Goal: Task Accomplishment & Management: Use online tool/utility

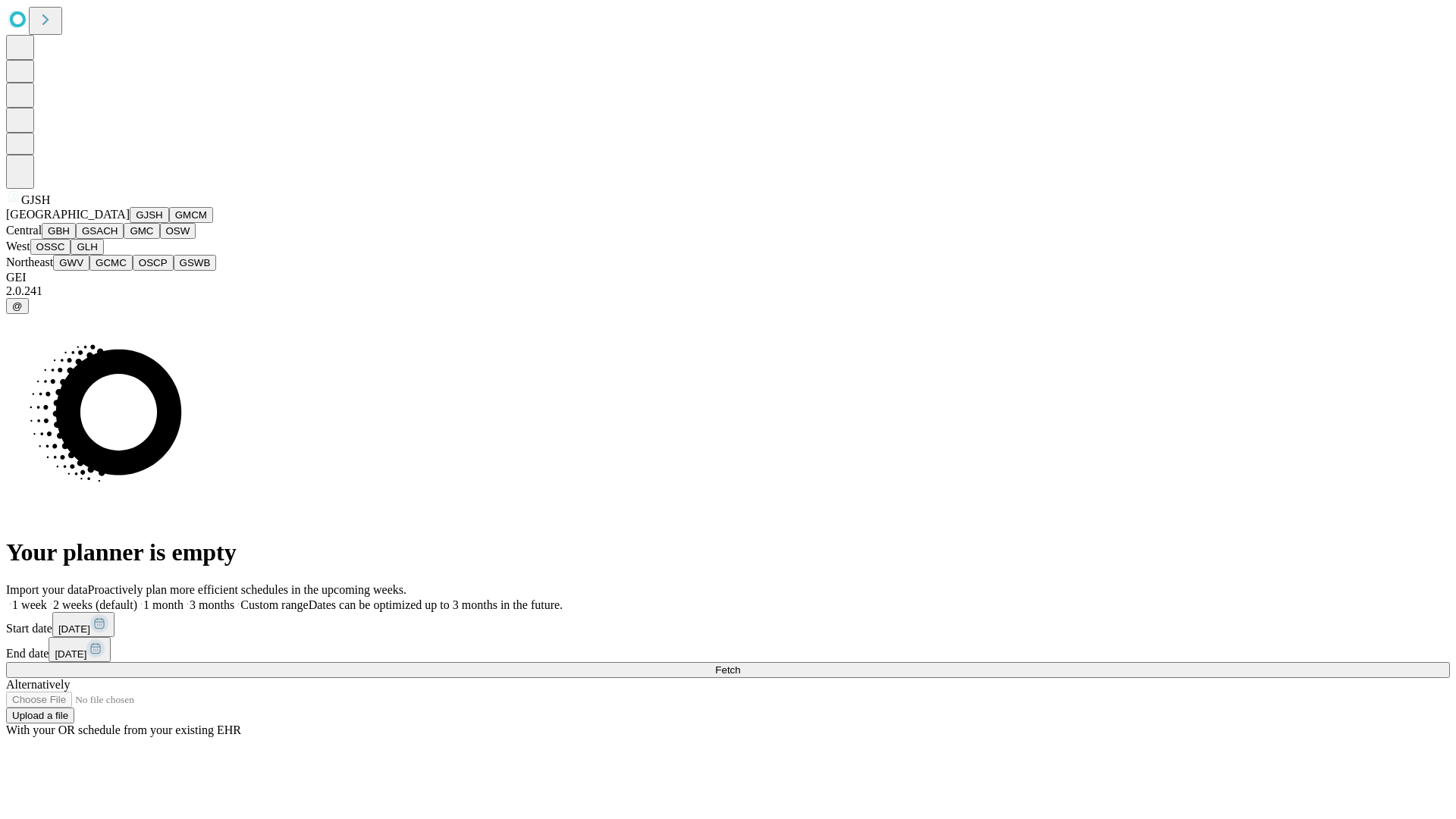
click at [130, 223] on button "GJSH" at bounding box center [149, 215] width 39 height 16
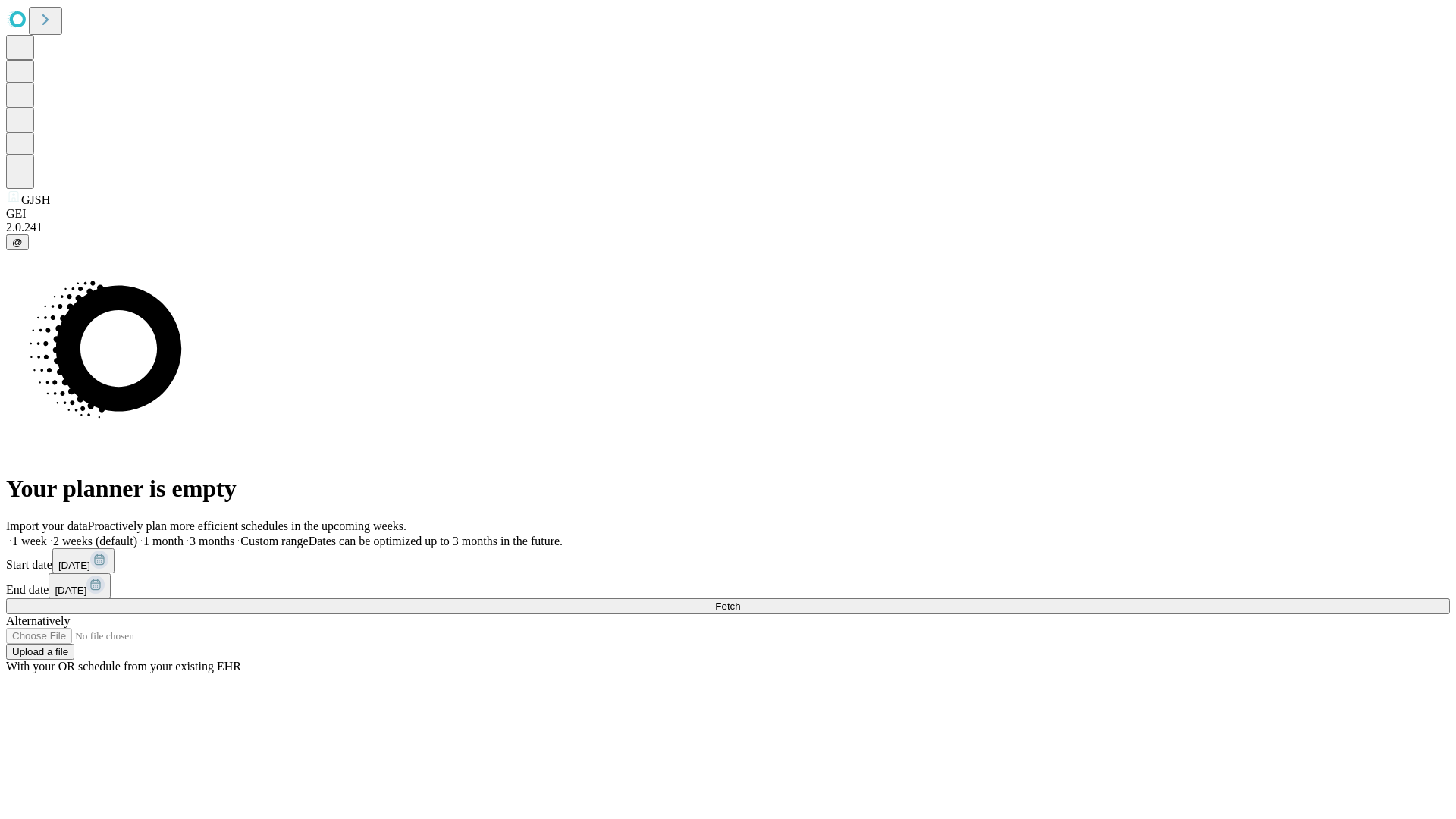
click at [137, 534] on label "2 weeks (default)" at bounding box center [92, 541] width 90 height 13
click at [740, 600] on span "Fetch" at bounding box center [727, 606] width 25 height 11
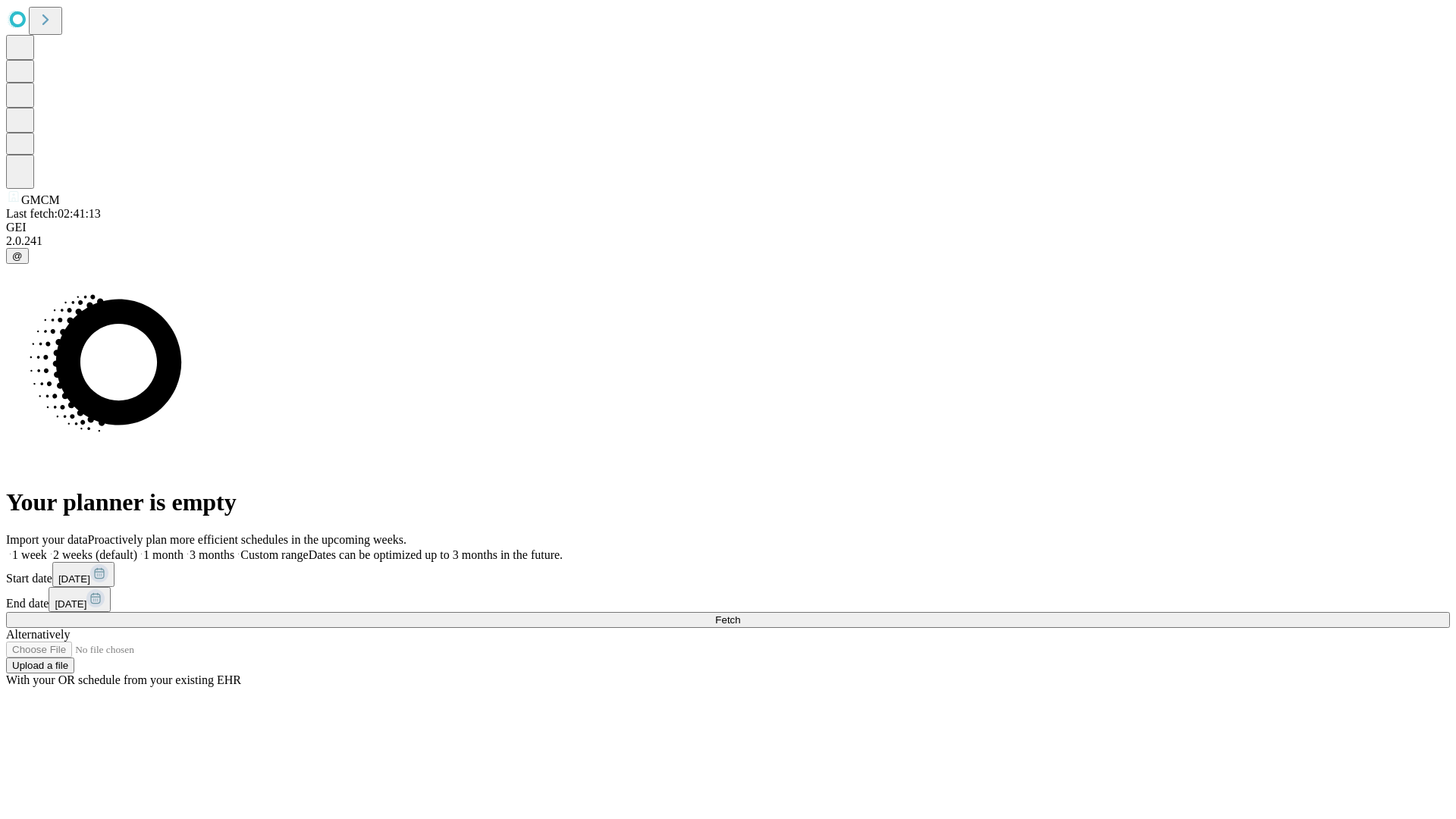
click at [137, 548] on label "2 weeks (default)" at bounding box center [92, 554] width 90 height 13
click at [740, 614] on span "Fetch" at bounding box center [727, 620] width 25 height 11
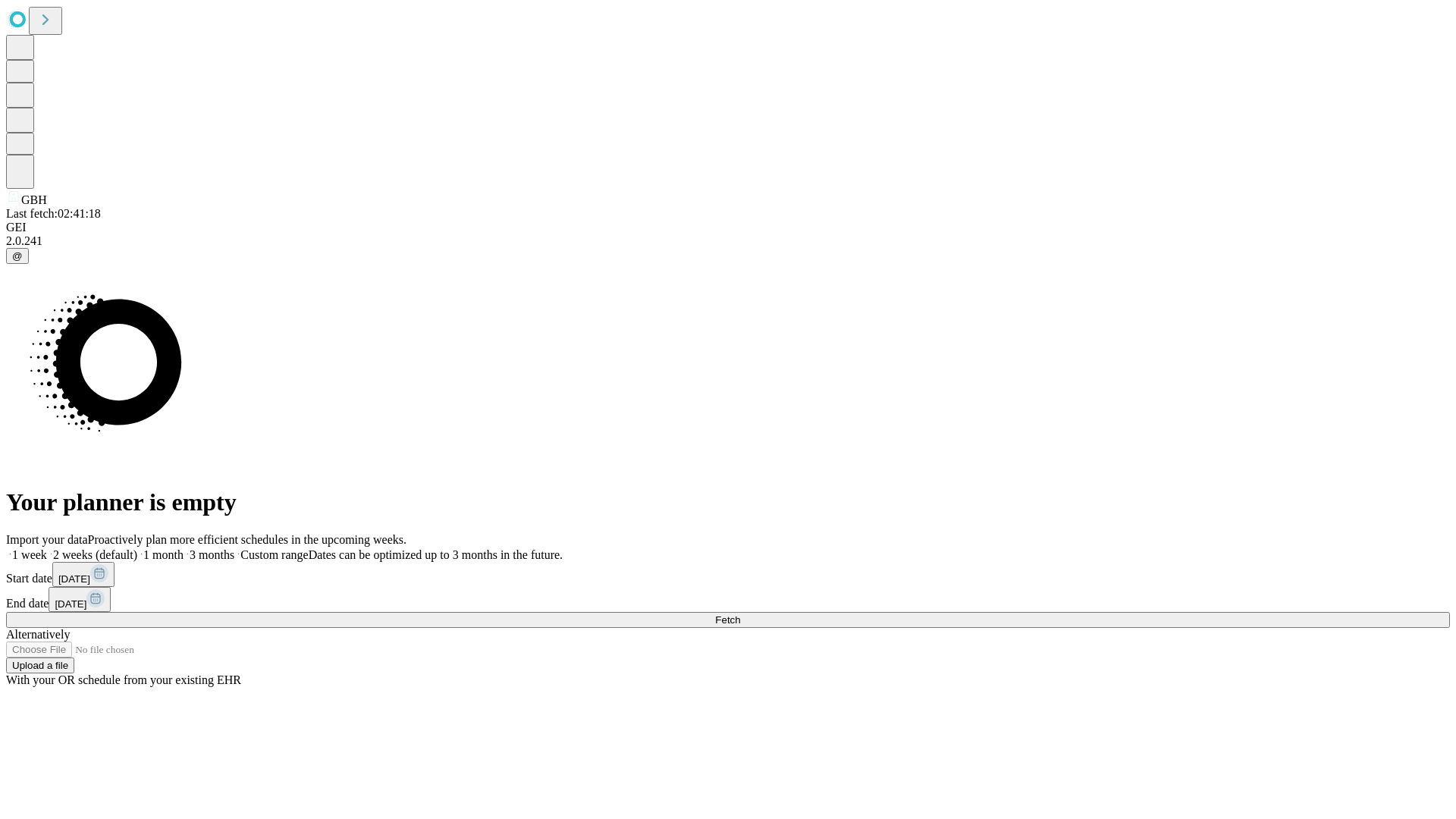
click at [137, 548] on label "2 weeks (default)" at bounding box center [92, 554] width 90 height 13
click at [740, 614] on span "Fetch" at bounding box center [727, 620] width 25 height 11
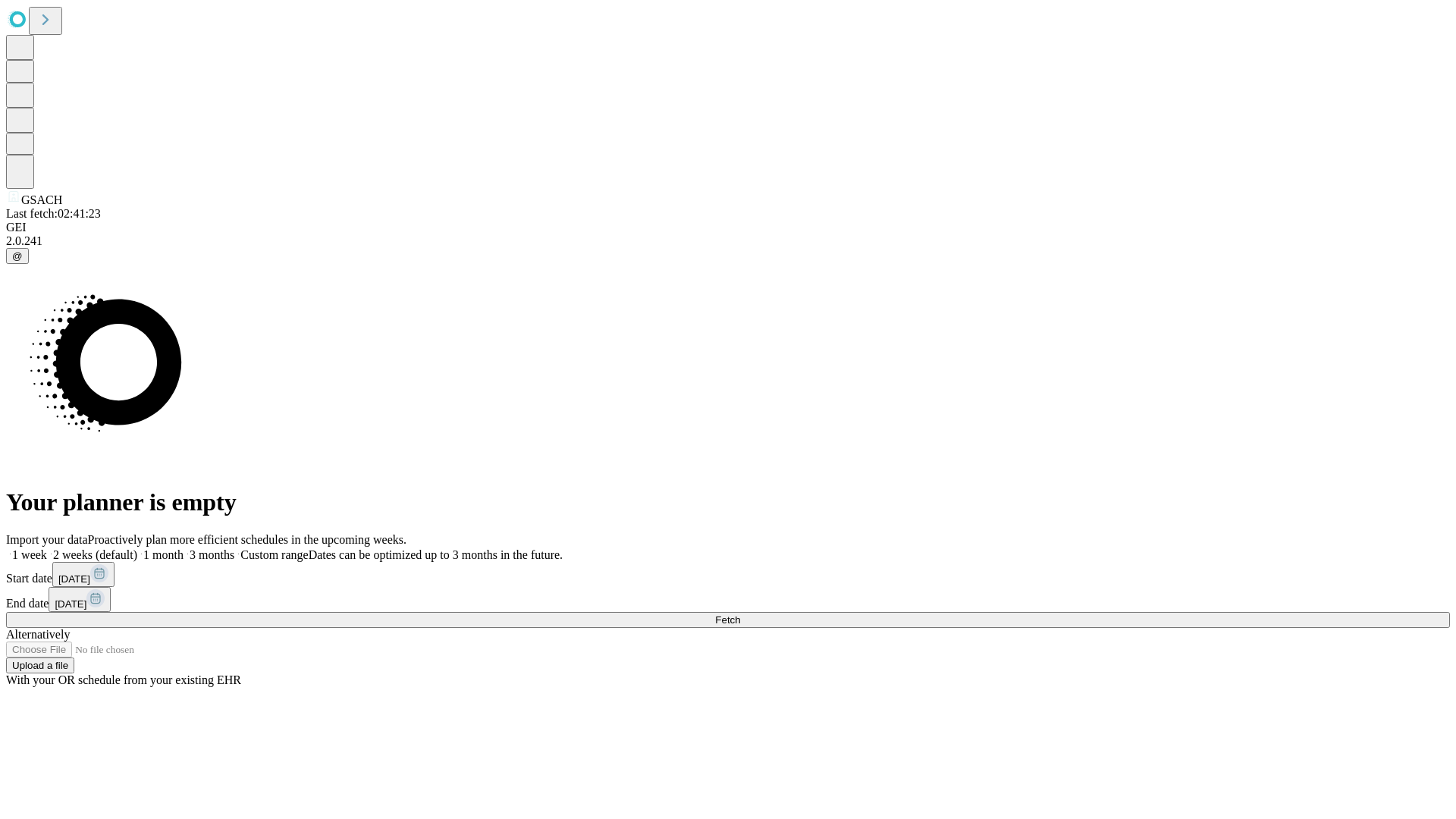
click at [137, 548] on label "2 weeks (default)" at bounding box center [92, 554] width 90 height 13
click at [740, 614] on span "Fetch" at bounding box center [727, 620] width 25 height 11
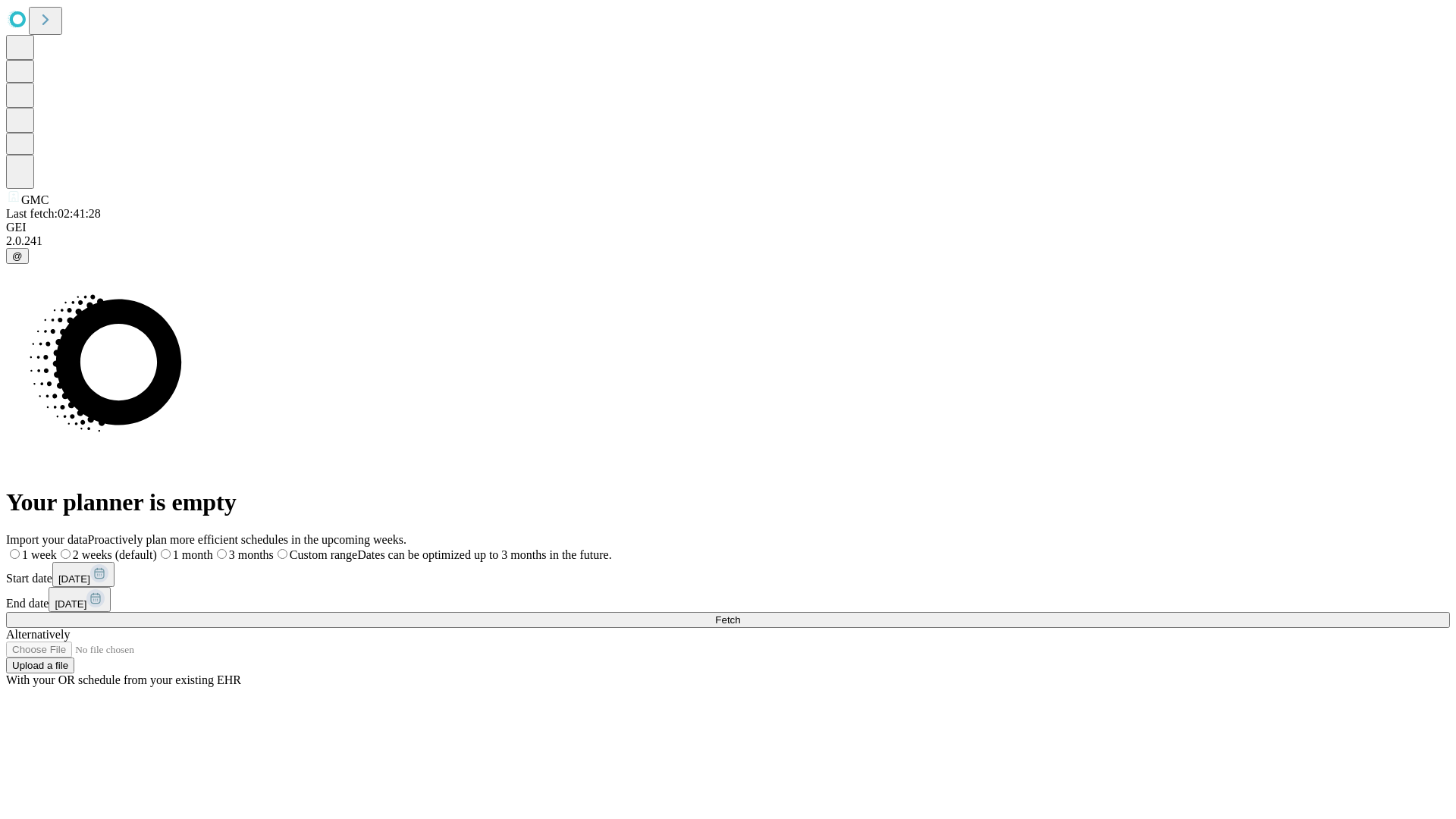
click at [157, 548] on label "2 weeks (default)" at bounding box center [107, 554] width 100 height 13
click at [740, 614] on span "Fetch" at bounding box center [727, 620] width 25 height 11
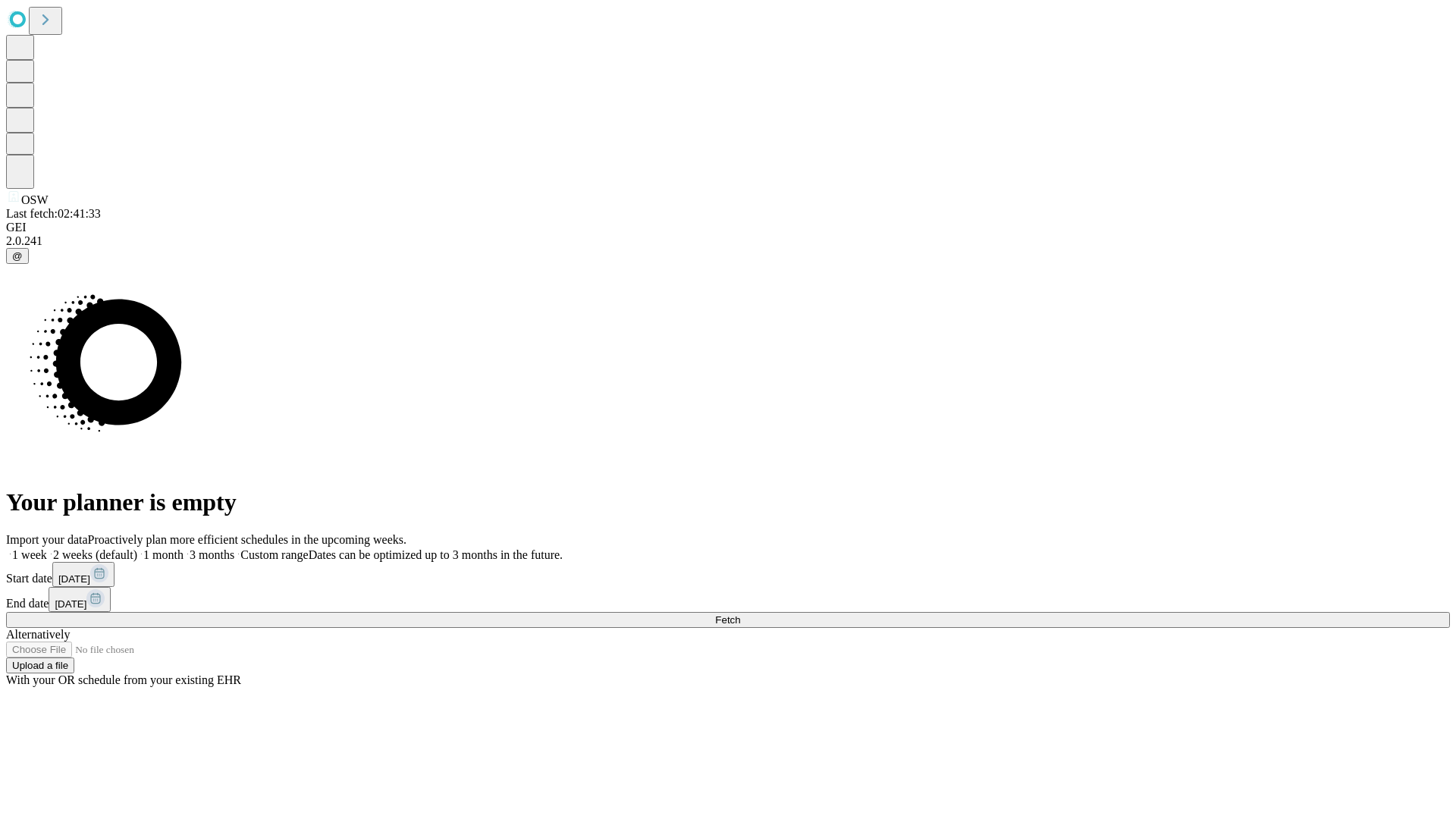
click at [137, 548] on label "2 weeks (default)" at bounding box center [92, 554] width 90 height 13
click at [740, 614] on span "Fetch" at bounding box center [727, 620] width 25 height 11
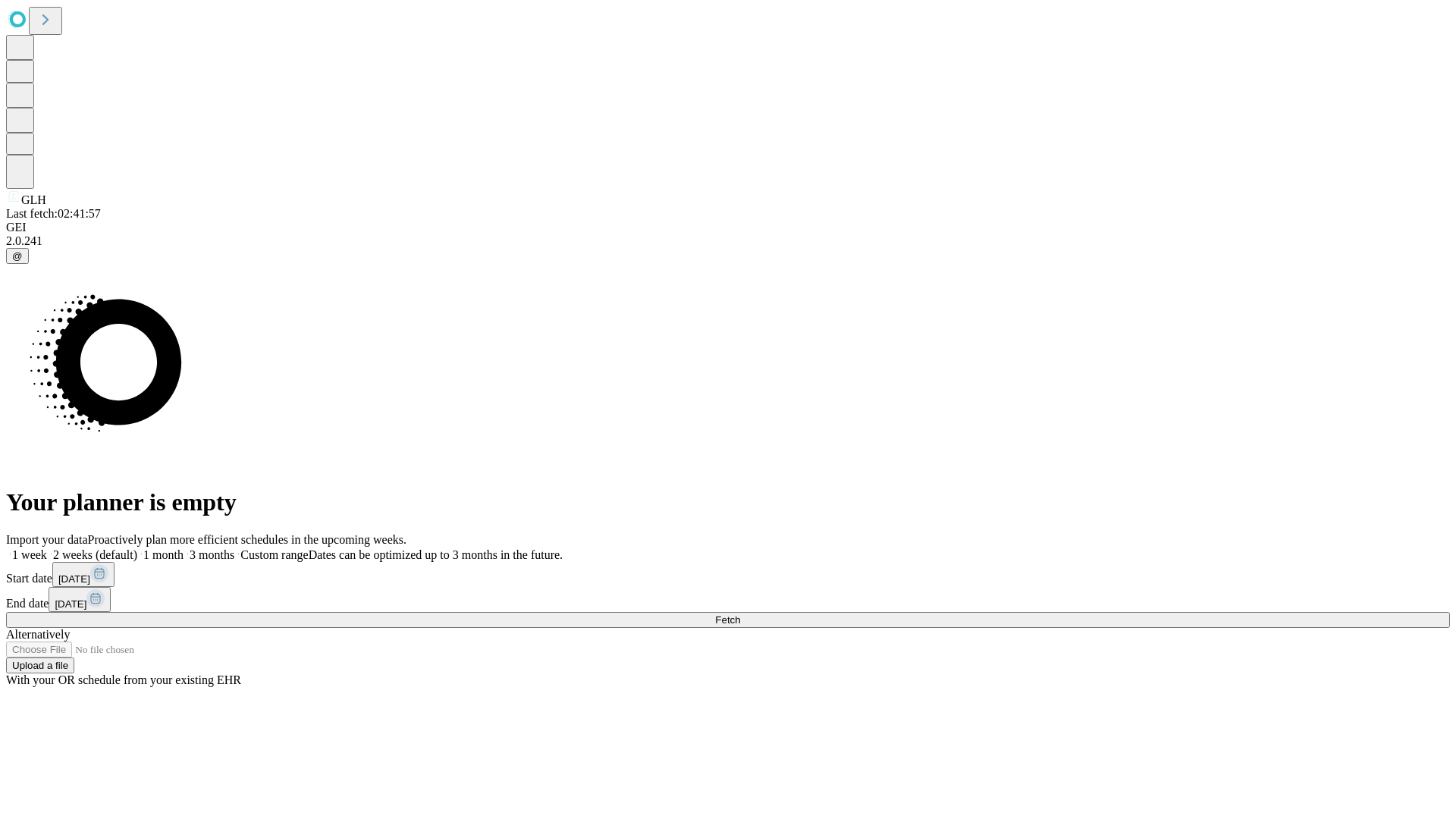
click at [137, 548] on label "2 weeks (default)" at bounding box center [92, 554] width 90 height 13
click at [740, 614] on span "Fetch" at bounding box center [727, 620] width 25 height 11
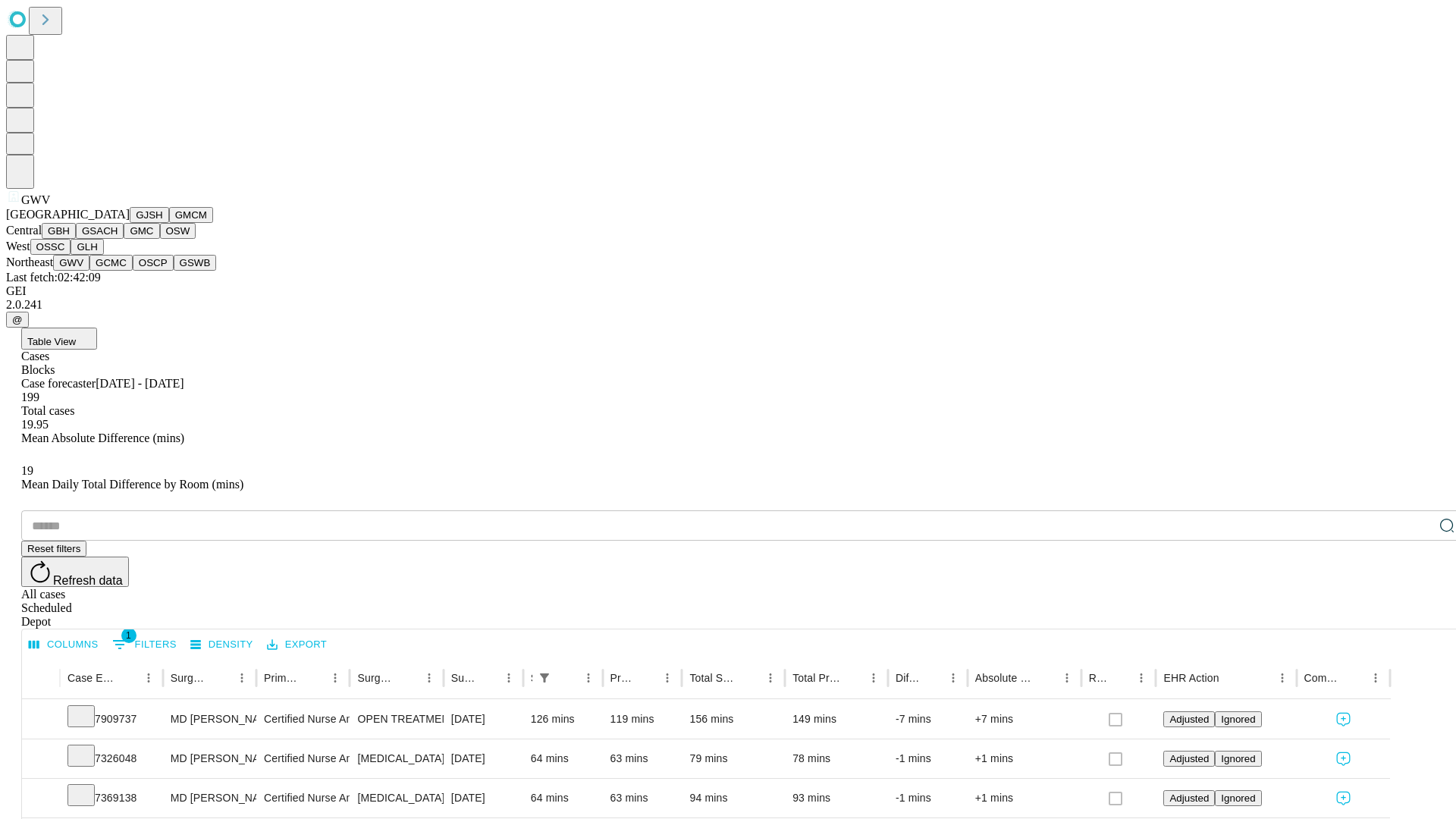
click at [117, 270] on button "GCMC" at bounding box center [111, 262] width 43 height 16
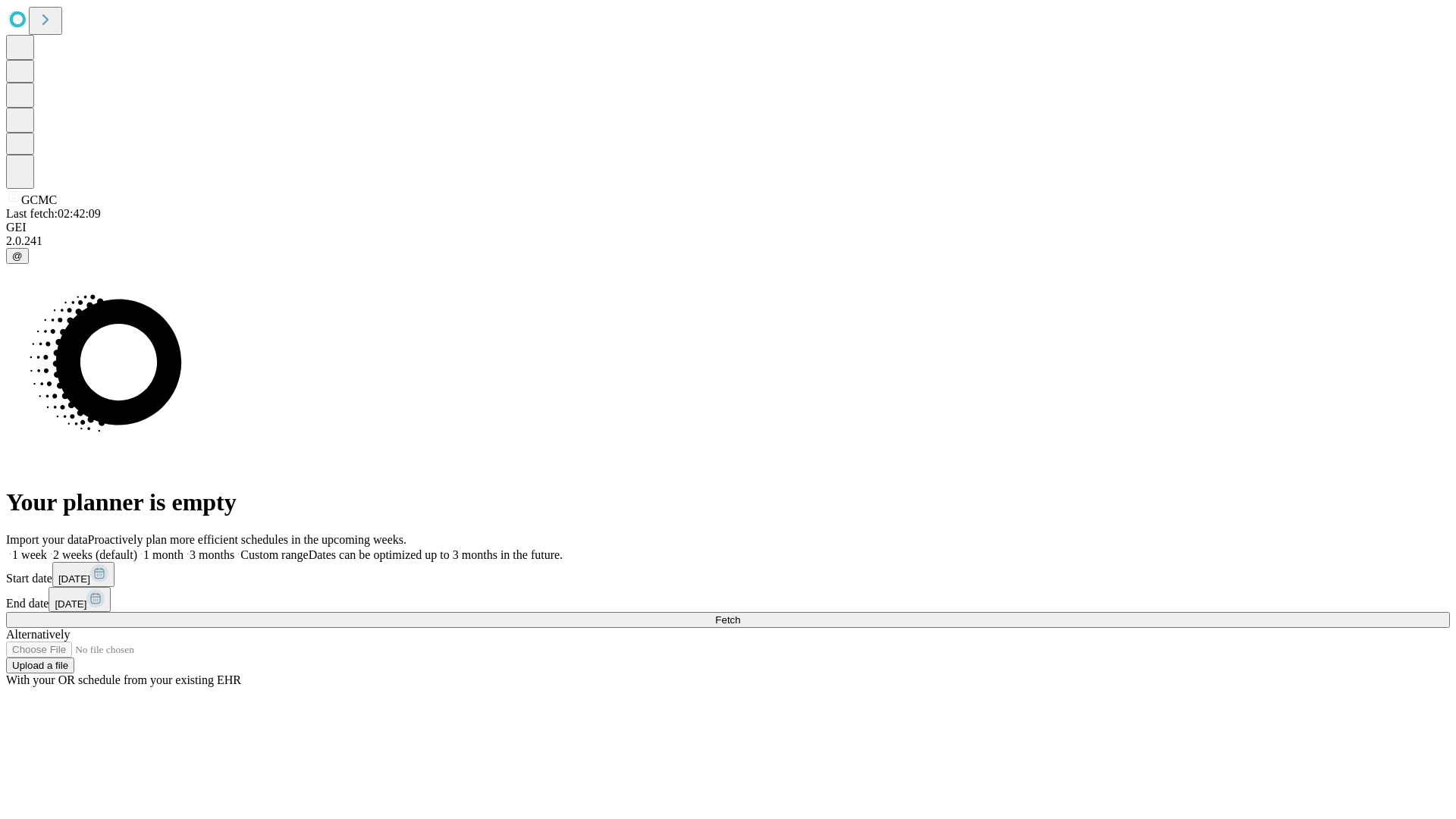
click at [137, 548] on label "2 weeks (default)" at bounding box center [92, 554] width 90 height 13
click at [740, 614] on span "Fetch" at bounding box center [727, 620] width 25 height 11
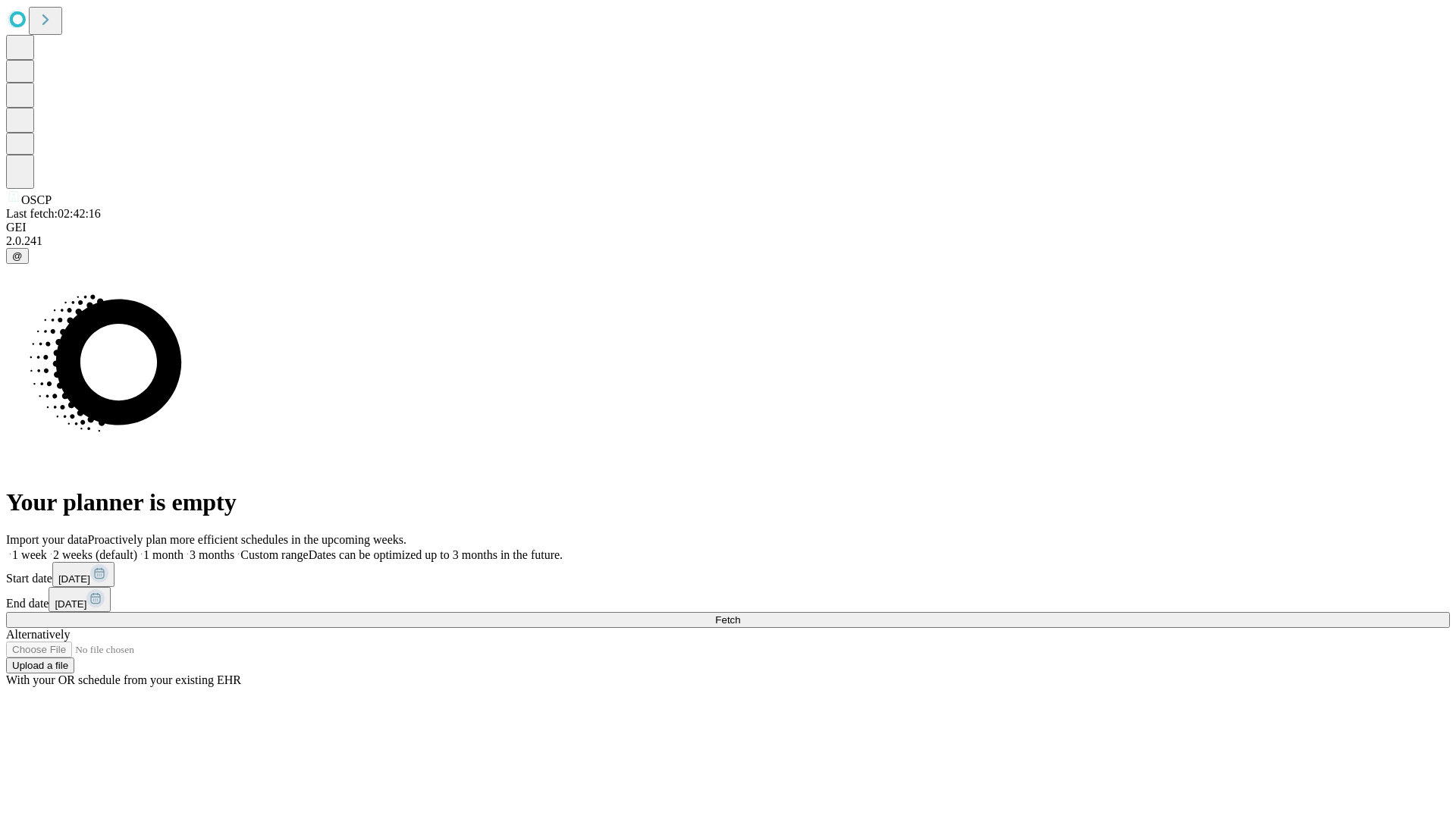
click at [137, 548] on label "2 weeks (default)" at bounding box center [92, 554] width 90 height 13
click at [740, 614] on span "Fetch" at bounding box center [727, 620] width 25 height 11
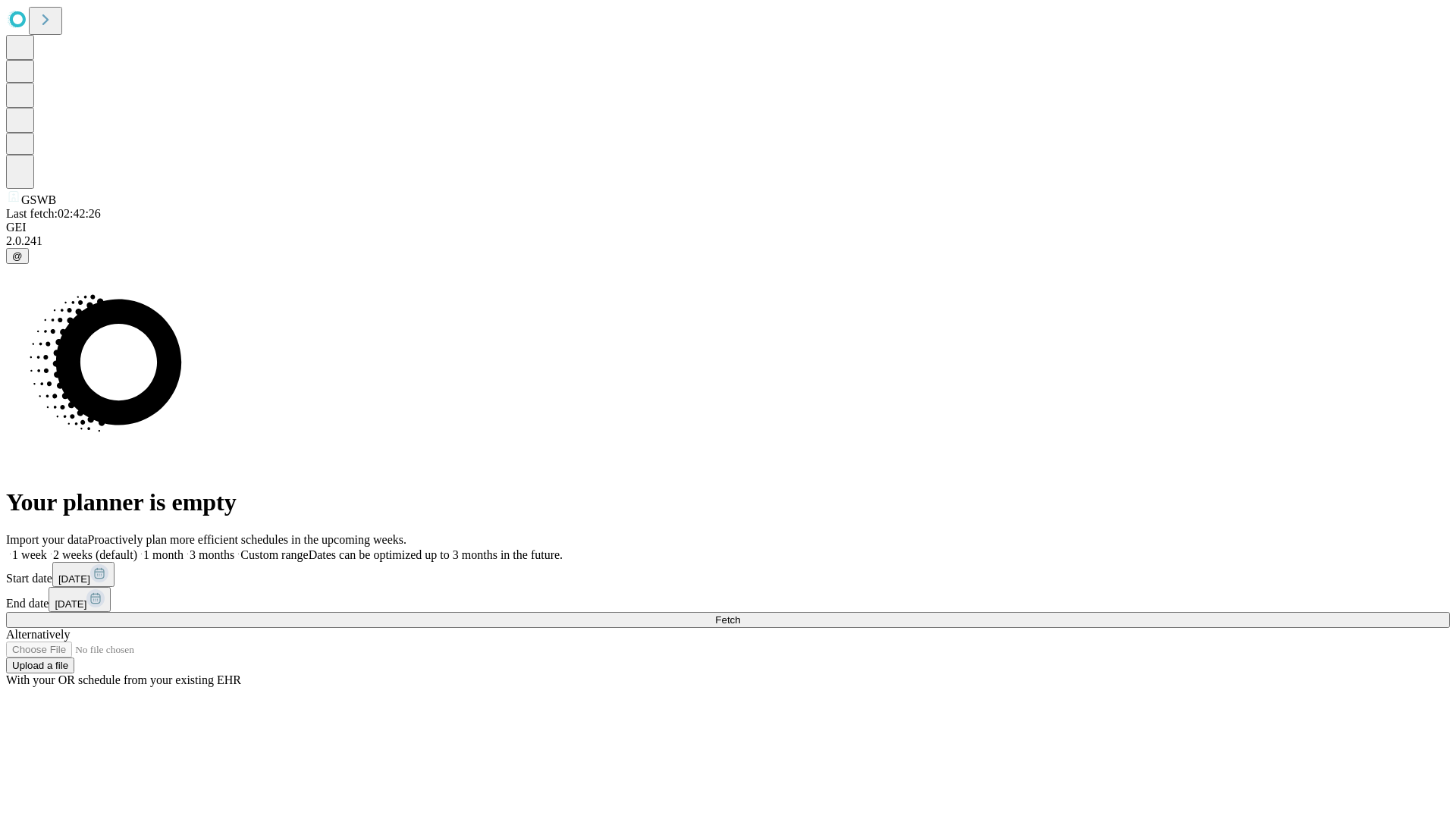
click at [137, 548] on label "2 weeks (default)" at bounding box center [92, 554] width 90 height 13
click at [740, 614] on span "Fetch" at bounding box center [727, 620] width 25 height 11
